Goal: Check status: Check status

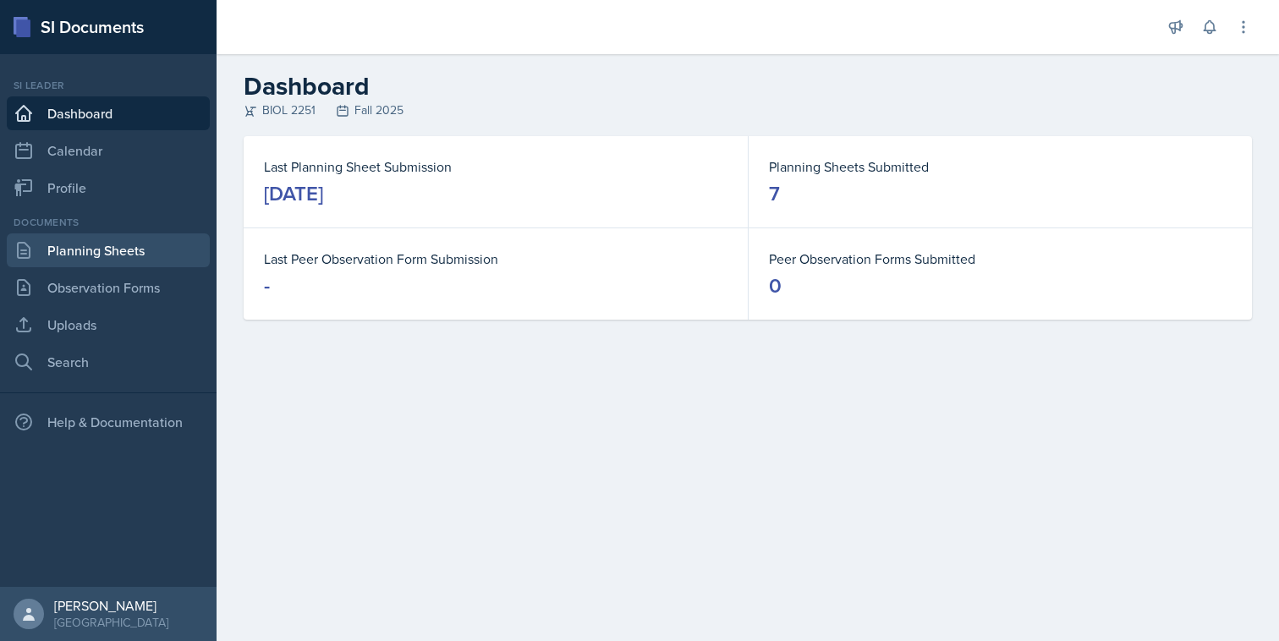
click at [116, 255] on link "Planning Sheets" at bounding box center [108, 251] width 203 height 34
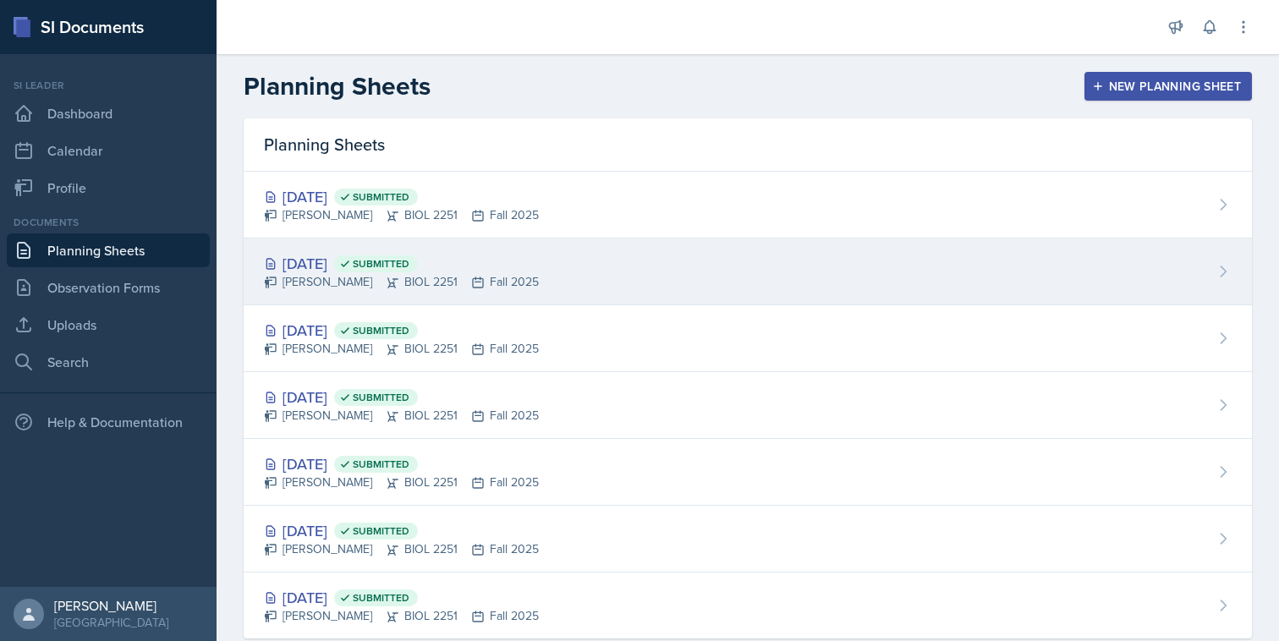
click at [397, 254] on div "[DATE] Submitted" at bounding box center [401, 263] width 275 height 23
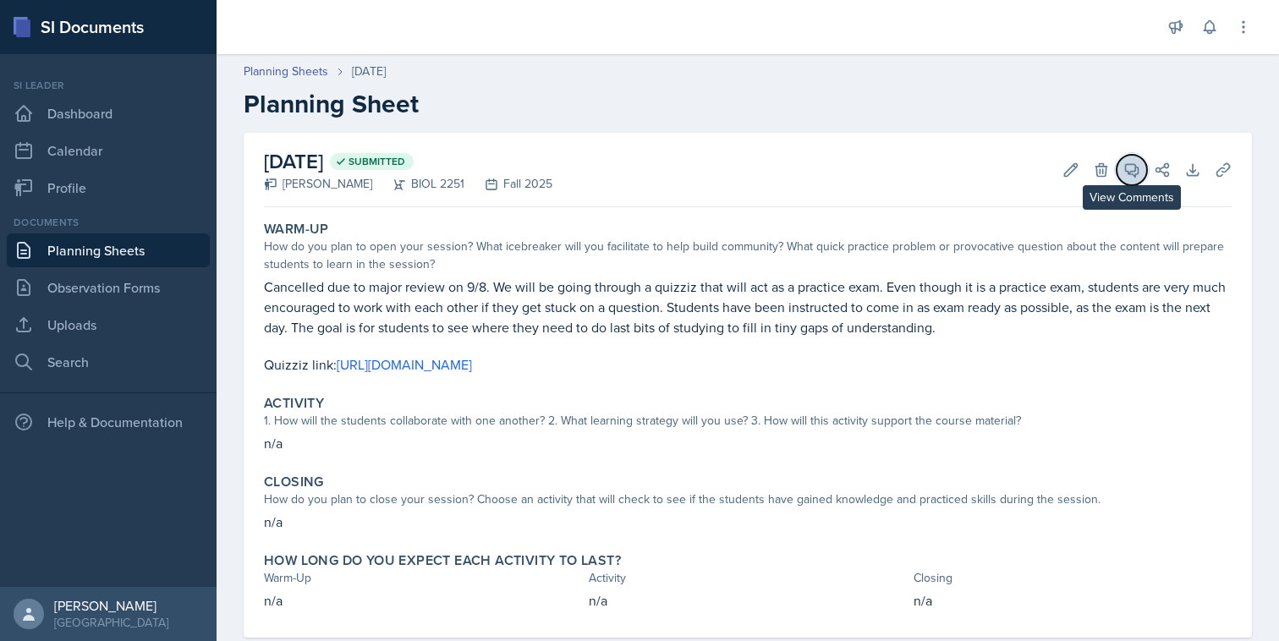
click at [1134, 179] on button "View Comments" at bounding box center [1132, 170] width 30 height 30
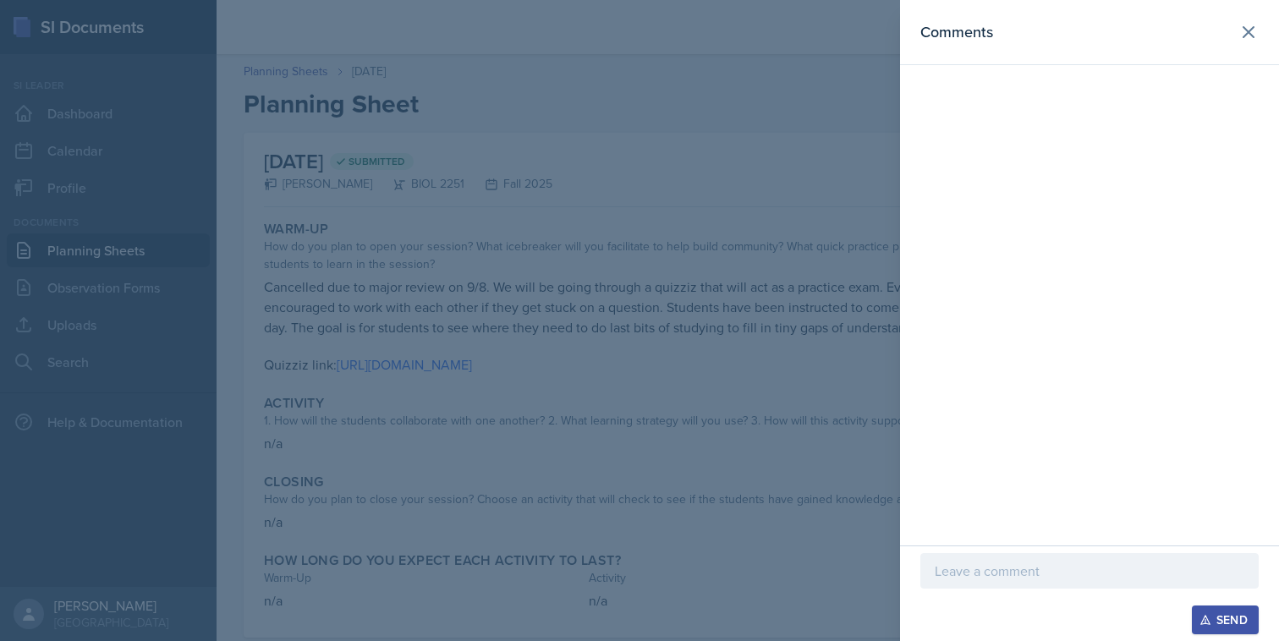
click at [873, 201] on div at bounding box center [639, 320] width 1279 height 641
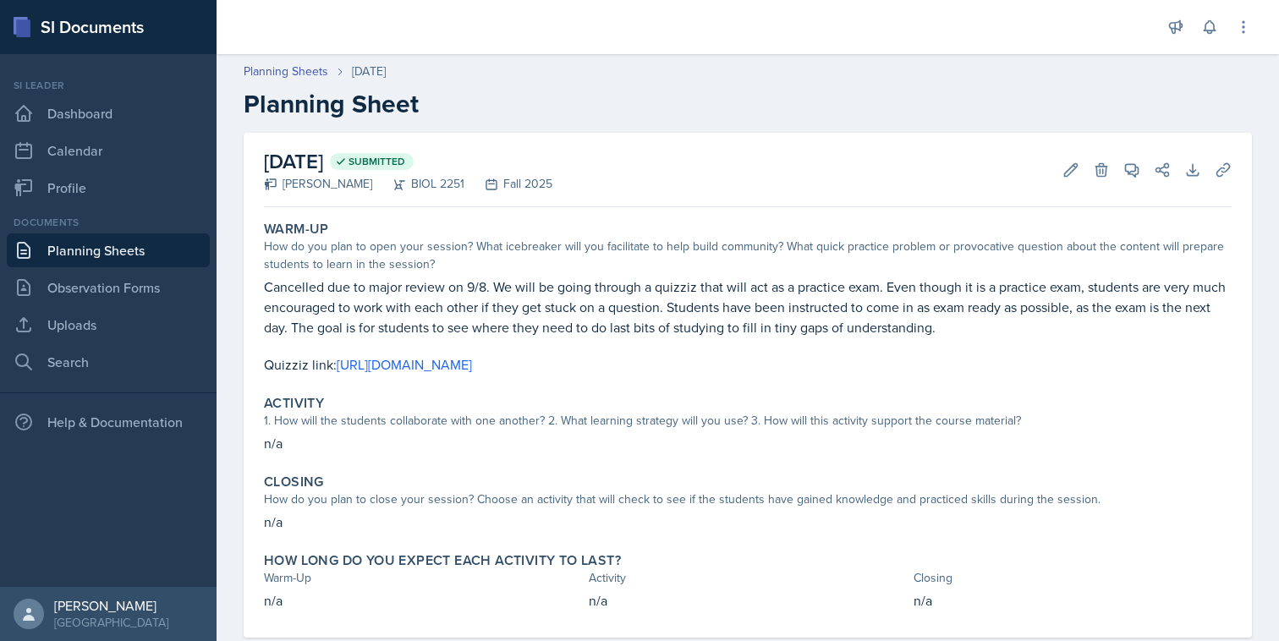
click at [183, 252] on link "Planning Sheets" at bounding box center [108, 251] width 203 height 34
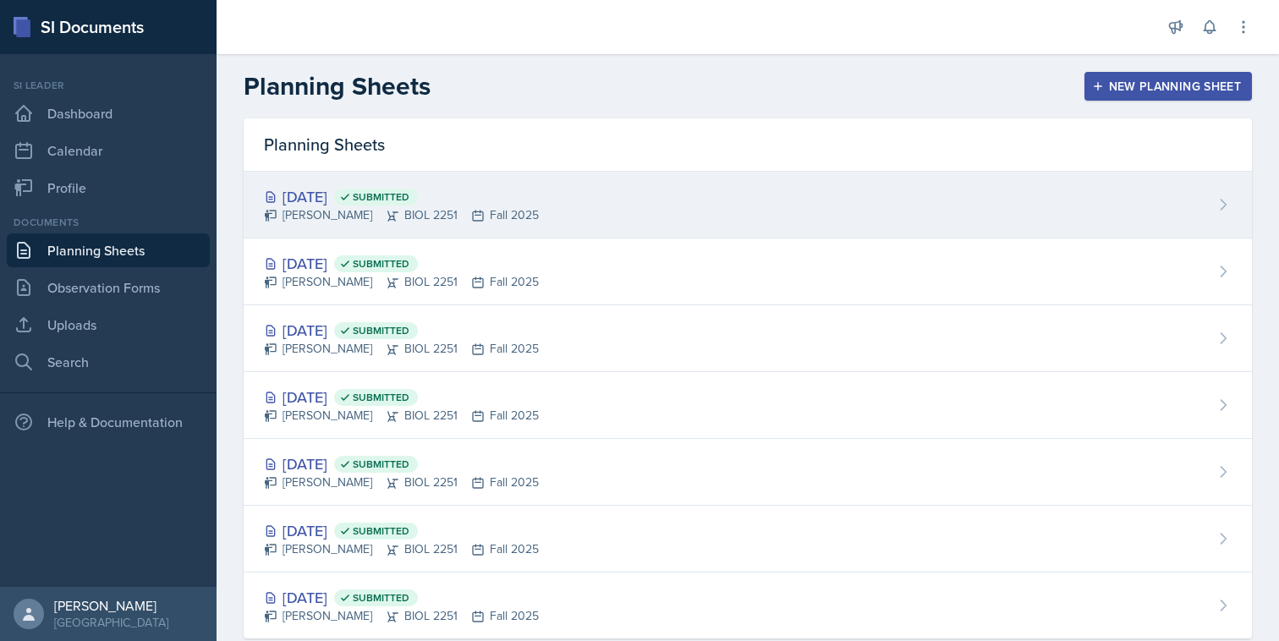
click at [418, 205] on span "Submitted" at bounding box center [376, 197] width 84 height 17
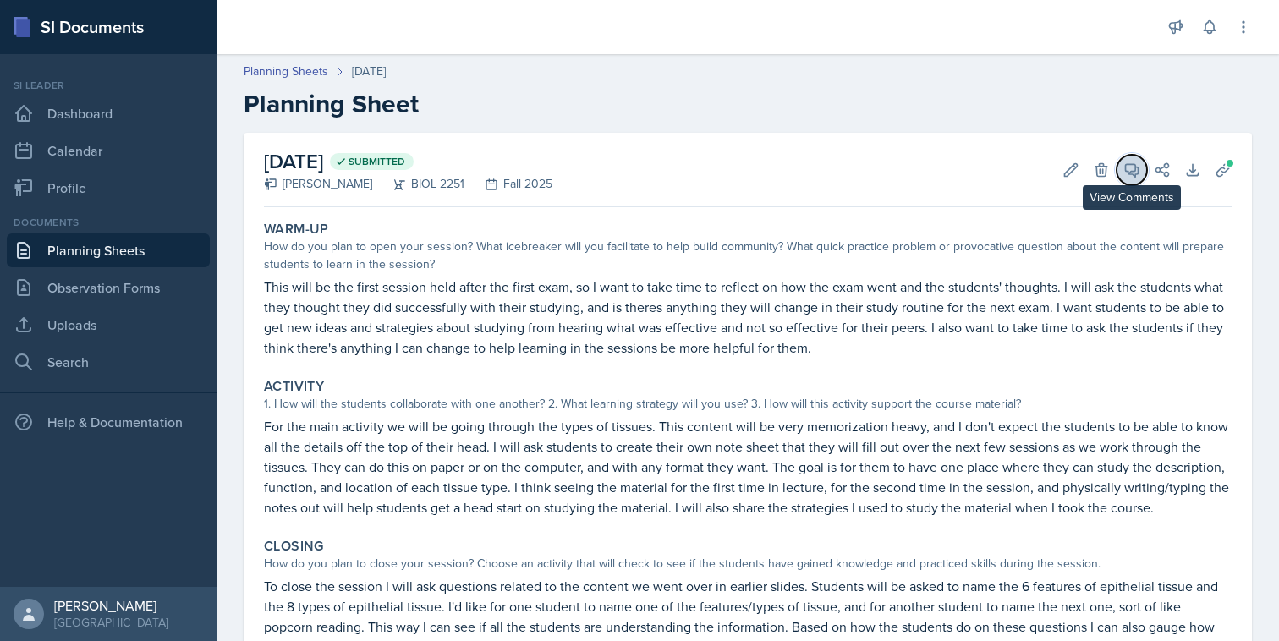
click at [1138, 164] on span at bounding box center [1138, 164] width 8 height 8
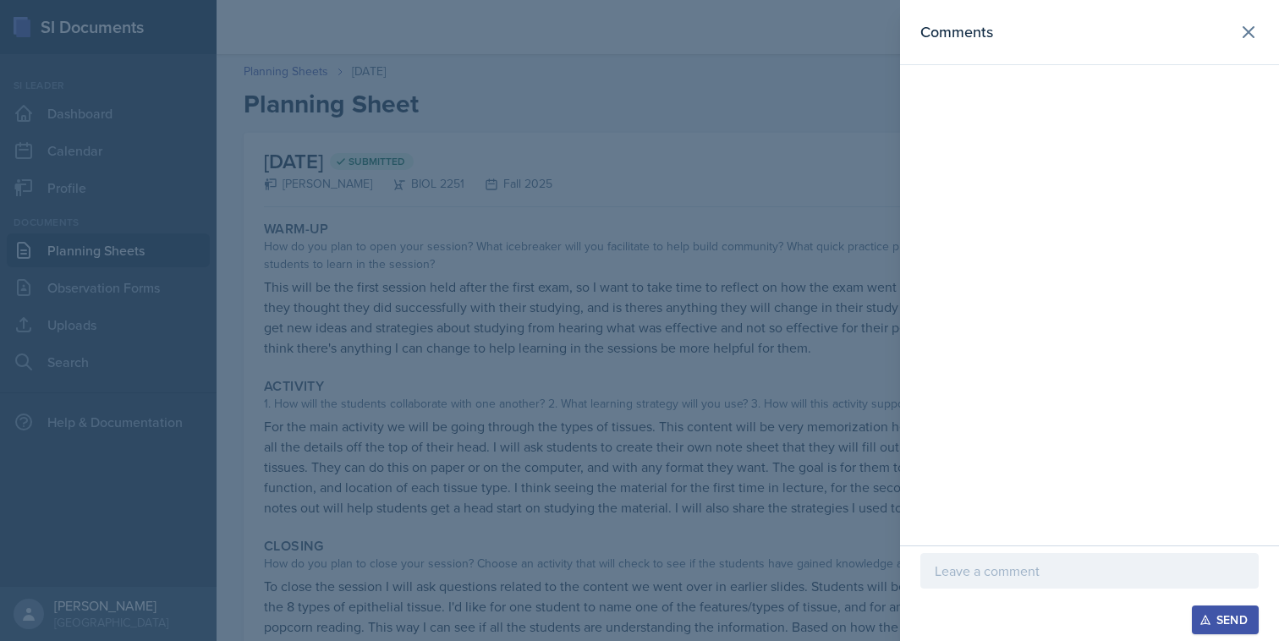
click at [839, 249] on div at bounding box center [639, 320] width 1279 height 641
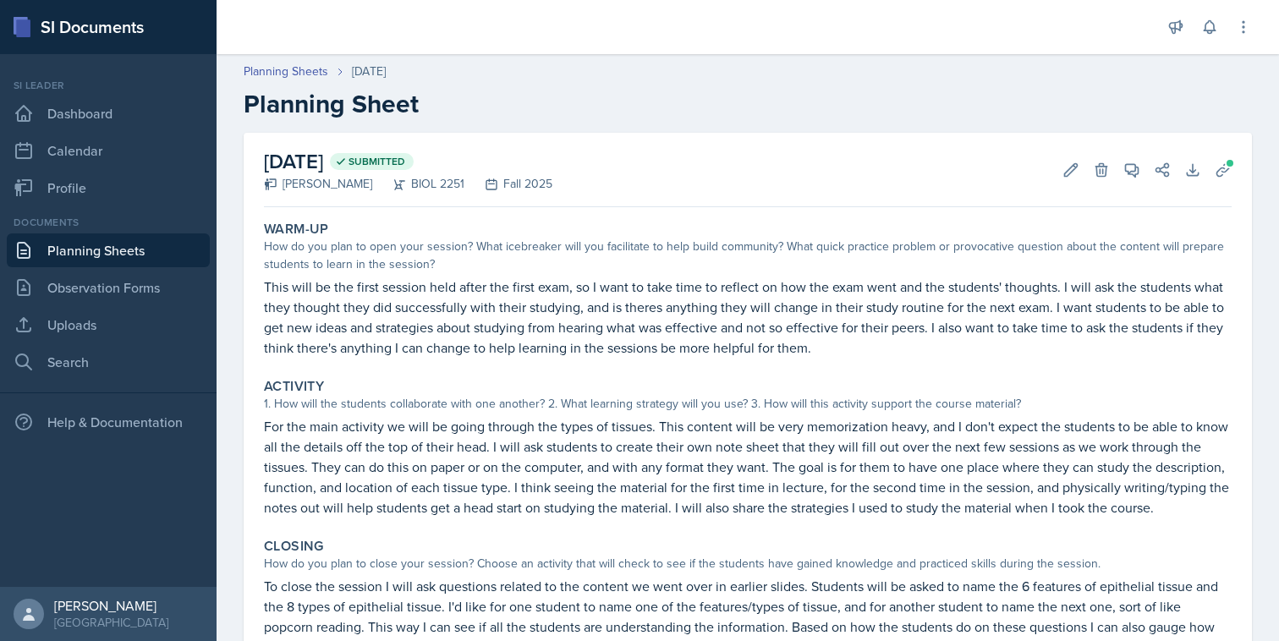
scroll to position [162, 0]
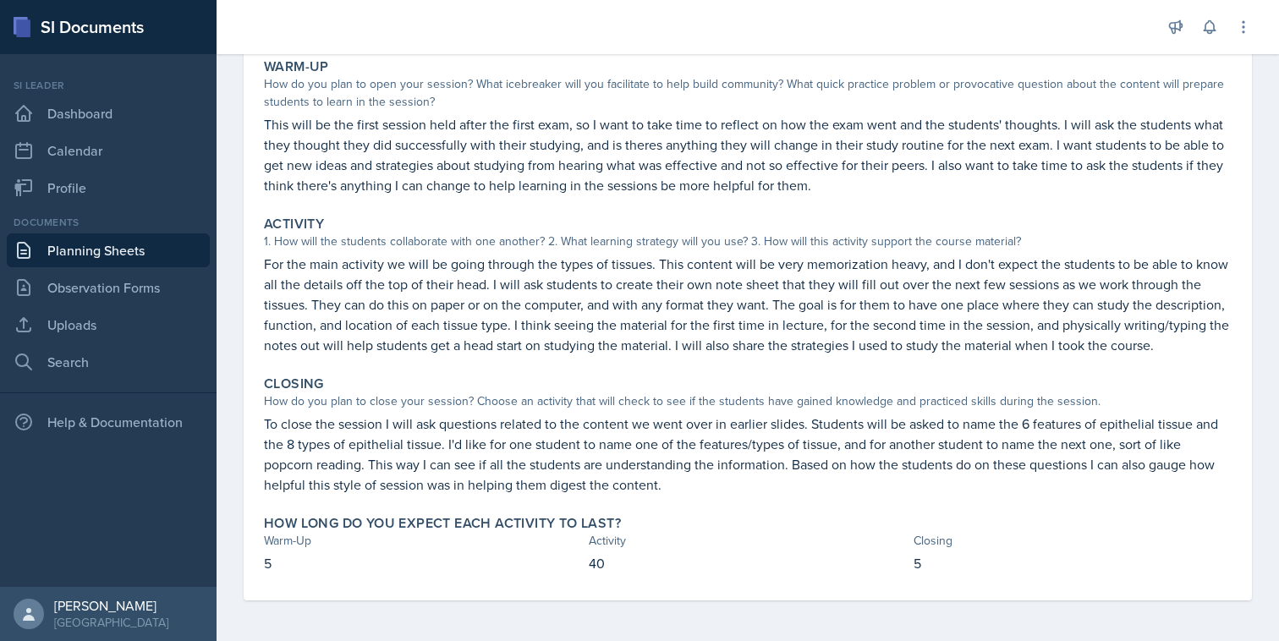
click at [169, 240] on link "Planning Sheets" at bounding box center [108, 251] width 203 height 34
